Goal: Register for event/course

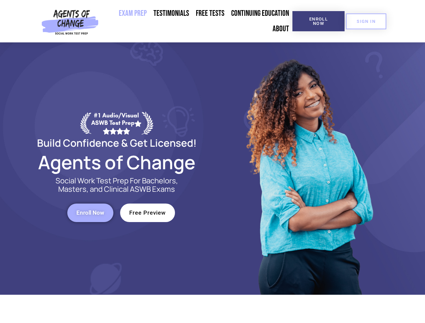
click at [213, 161] on div at bounding box center [309, 168] width 192 height 252
click at [318, 21] on span "Enroll Now" at bounding box center [318, 21] width 31 height 9
click at [366, 21] on span "SIGN IN" at bounding box center [366, 21] width 19 height 4
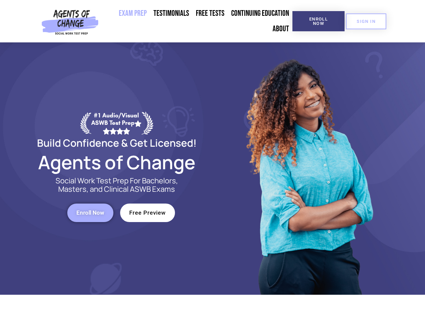
click at [90, 213] on span "Enroll Now" at bounding box center [90, 213] width 28 height 6
click at [147, 213] on span "Free Preview" at bounding box center [147, 213] width 37 height 6
